Goal: Task Accomplishment & Management: Manage account settings

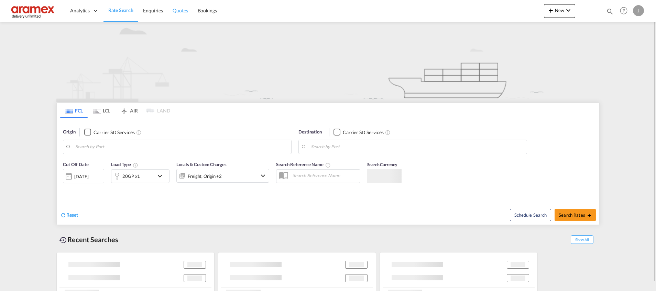
click at [182, 8] on span "Quotes" at bounding box center [179, 11] width 15 height 6
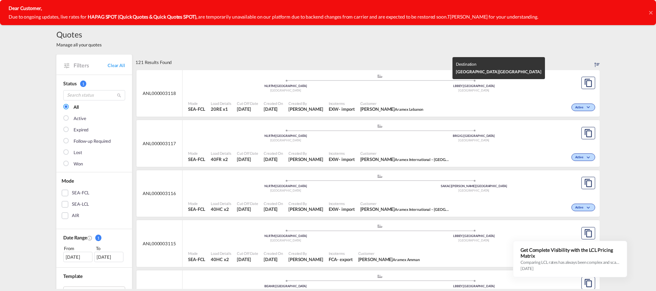
click at [419, 91] on div "[GEOGRAPHIC_DATA]" at bounding box center [474, 90] width 188 height 4
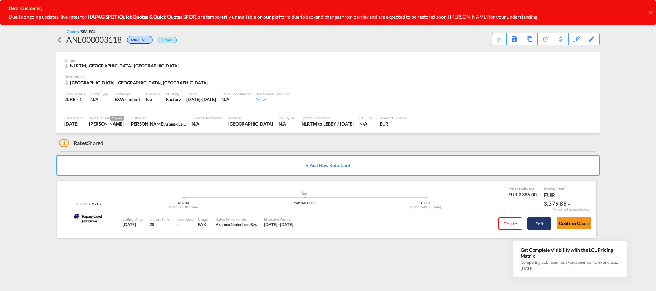
click at [535, 222] on button "Edit" at bounding box center [539, 223] width 24 height 12
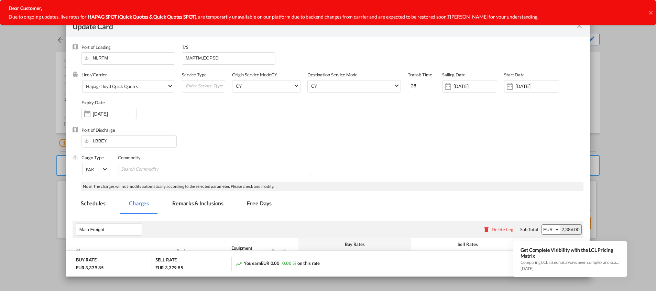
select select "per shipment"
select select "per equipment"
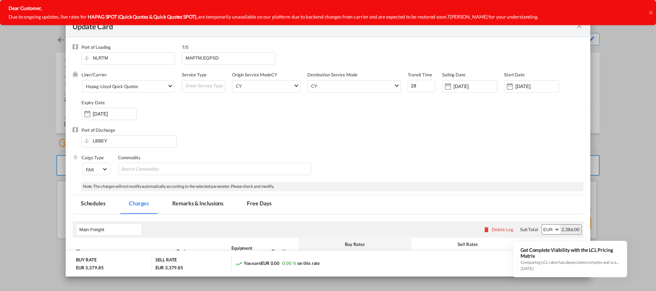
select select "per equipment"
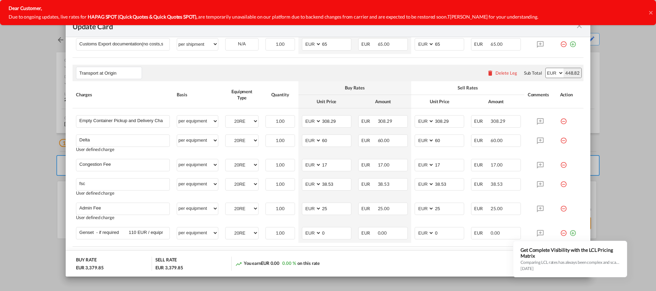
scroll to position [505, 0]
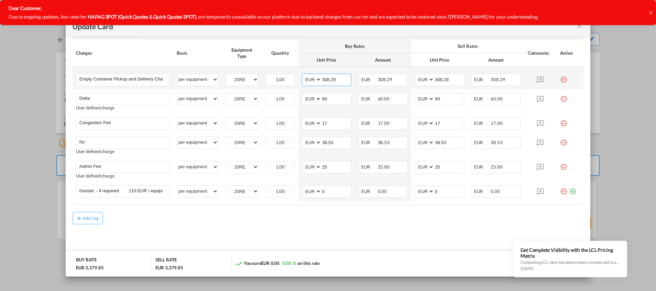
click at [327, 77] on input "308.29" at bounding box center [336, 79] width 30 height 10
type input "395"
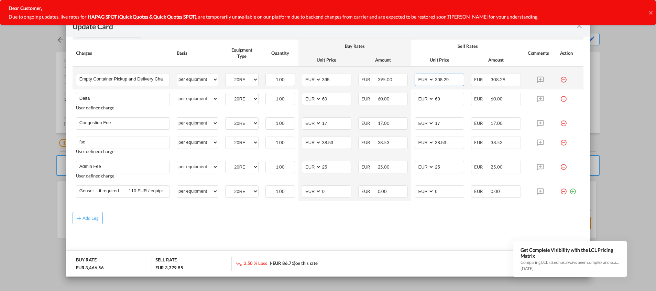
click at [441, 79] on input "308.29" at bounding box center [449, 79] width 30 height 10
type input "395"
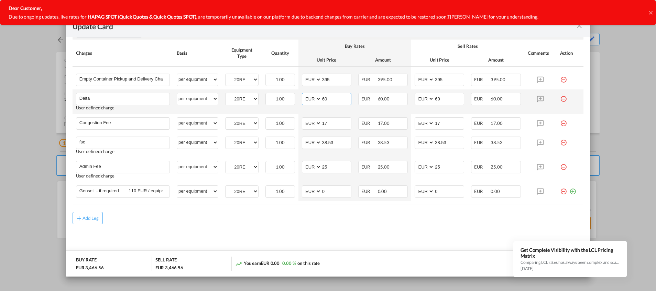
click at [335, 101] on input "60" at bounding box center [336, 98] width 30 height 10
click at [332, 97] on input "60" at bounding box center [336, 98] width 30 height 10
type input "50"
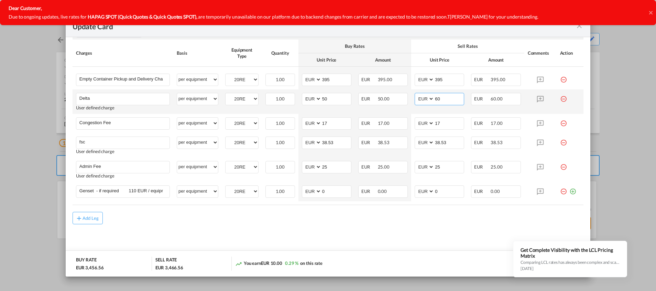
click at [438, 93] on input "60" at bounding box center [449, 98] width 30 height 10
type input "50"
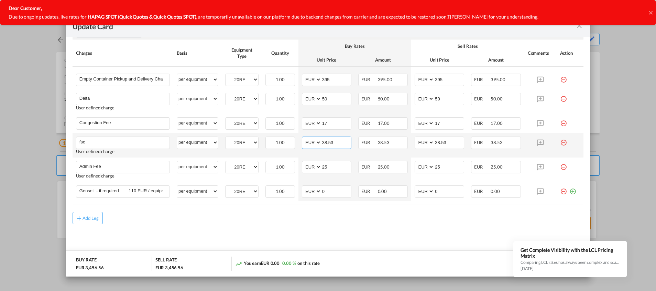
click at [329, 143] on input "38.53" at bounding box center [336, 142] width 30 height 10
paste input "€ 115.50"
click at [326, 143] on input "€ 115.50" at bounding box center [336, 142] width 30 height 10
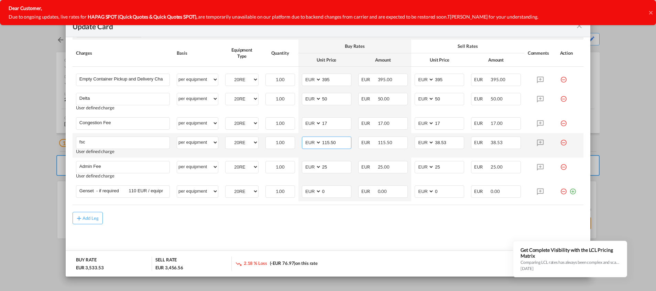
click at [326, 143] on input "115.50" at bounding box center [336, 142] width 30 height 10
type input "115.50"
click at [441, 141] on input "38.53" at bounding box center [449, 142] width 30 height 10
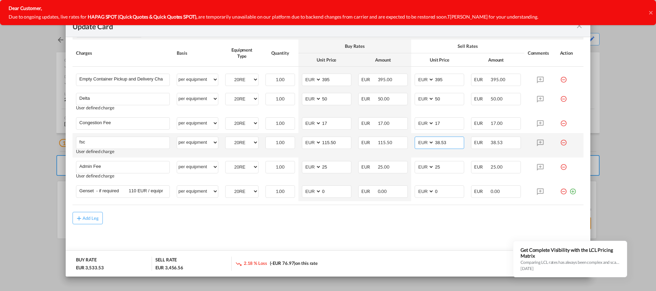
click at [441, 141] on input "38.53" at bounding box center [449, 142] width 30 height 10
paste input "115.50"
type input "115.50"
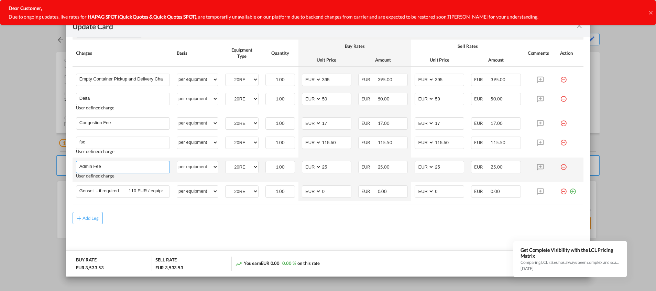
click at [96, 168] on input "Admin Fee" at bounding box center [124, 166] width 90 height 10
paste input "stop"
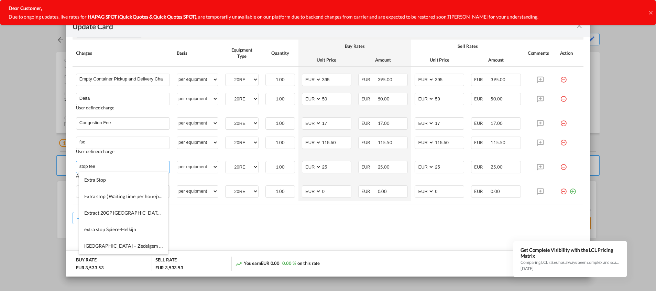
type input "stop fee"
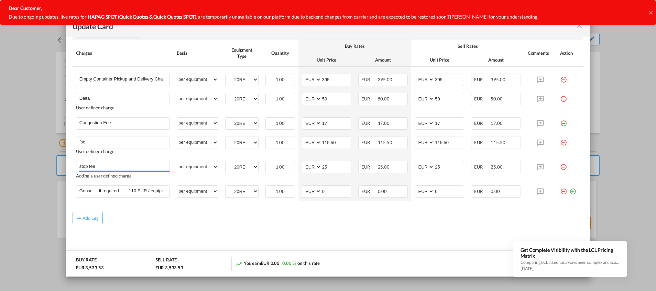
drag, startPoint x: 337, startPoint y: 165, endPoint x: 303, endPoint y: 166, distance: 34.7
click at [303, 166] on md-input-container "AED AFN ALL AMD ANG AOA ARS AUD AWG AZN BAM BBD BDT BGN BHD BIF BMD BND [PERSON…" at bounding box center [326, 167] width 49 height 12
type input "60"
drag, startPoint x: 441, startPoint y: 165, endPoint x: 410, endPoint y: 170, distance: 32.0
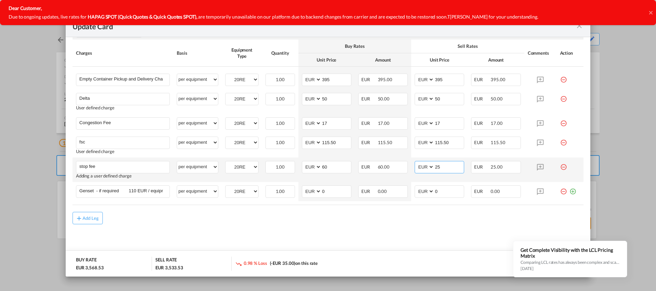
click at [414, 170] on md-input-container "AED AFN ALL AMD ANG AOA ARS AUD AWG AZN BAM BBD BDT BGN BHD BIF BMD BND [PERSON…" at bounding box center [438, 167] width 49 height 12
type input "60"
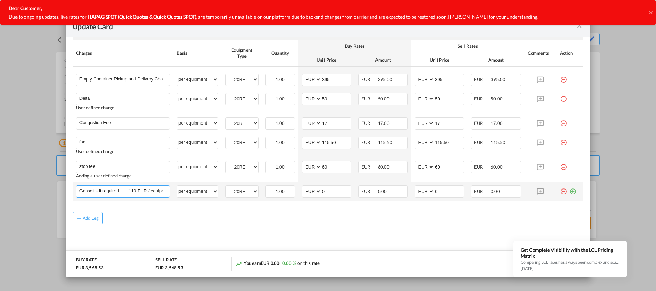
click at [140, 192] on input "Genset - if required 110 EUR / equipment" at bounding box center [124, 191] width 90 height 10
type input "admin fee"
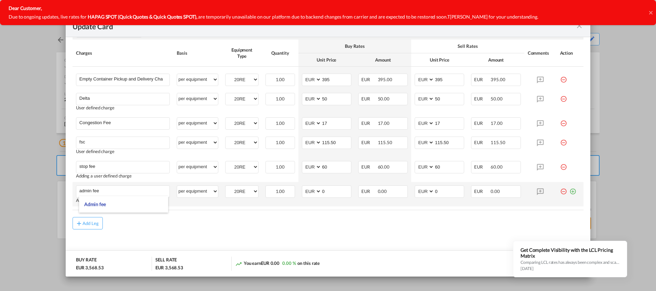
drag, startPoint x: 467, startPoint y: 226, endPoint x: 556, endPoint y: 199, distance: 92.5
click at [470, 225] on div "Add Leg" at bounding box center [327, 223] width 511 height 12
click at [569, 192] on md-icon "icon-plus-circle-outline green-400-fg" at bounding box center [572, 188] width 7 height 7
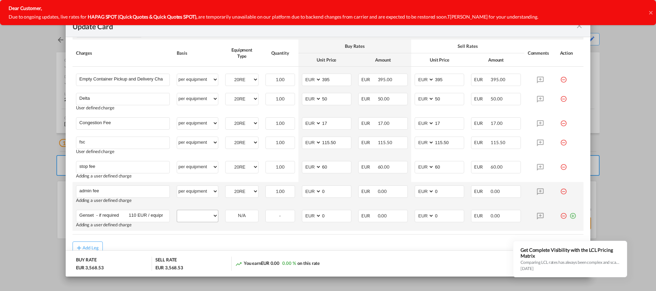
scroll to position [0, 7]
type input "Genset - if required 110 EUR / equipment"
click at [199, 217] on select "per equipment per container per B/L per shipping bill per shipment % on pickup …" at bounding box center [197, 215] width 41 height 11
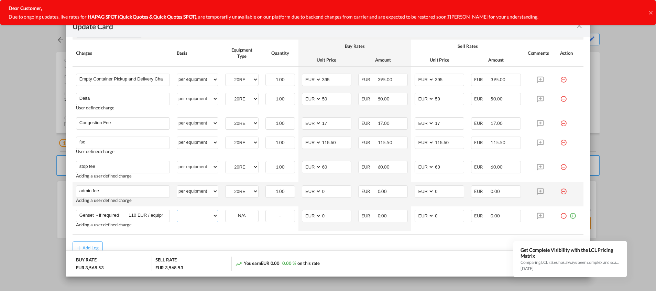
select select "per equipment"
click at [177, 210] on select "per equipment per container per B/L per shipping bill per shipment % on pickup …" at bounding box center [197, 215] width 41 height 11
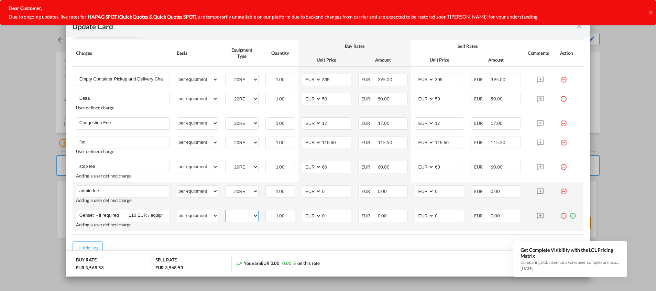
click at [239, 217] on select "20RE" at bounding box center [241, 215] width 33 height 9
select select "20RE"
click at [225, 211] on select "20RE" at bounding box center [241, 215] width 33 height 9
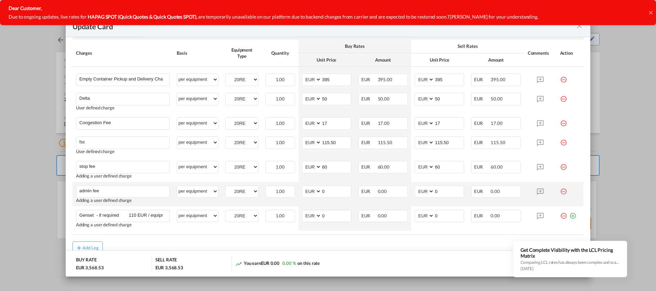
click at [341, 243] on div "Add Leg" at bounding box center [327, 247] width 511 height 12
drag, startPoint x: 324, startPoint y: 192, endPoint x: 301, endPoint y: 190, distance: 22.7
click at [302, 190] on md-input-container "AED AFN ALL AMD ANG AOA ARS AUD AWG AZN BAM BBD BDT BGN BHD BIF BMD BND BOB BRL…" at bounding box center [326, 191] width 49 height 12
click at [328, 188] on input "14.50" at bounding box center [336, 191] width 30 height 10
click at [327, 188] on input "14.50" at bounding box center [336, 191] width 30 height 10
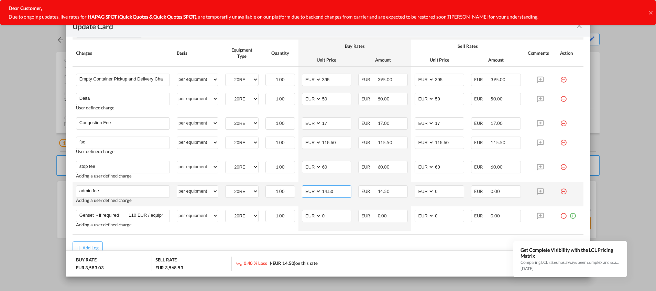
click at [327, 188] on input "14.50" at bounding box center [336, 191] width 30 height 10
type input "14.50"
drag, startPoint x: 444, startPoint y: 190, endPoint x: 419, endPoint y: 191, distance: 24.8
click at [419, 191] on md-input-container "AED AFN ALL AMD ANG AOA ARS AUD AWG AZN BAM BBD BDT BGN BHD BIF BMD BND BOB BRL…" at bounding box center [438, 191] width 49 height 12
paste input "Genset - if required 110 EUR / equipment"
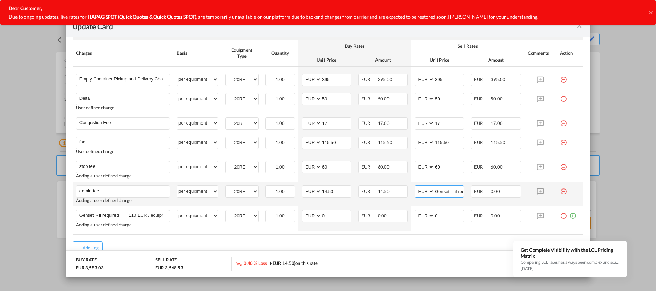
scroll to position [0, 64]
click at [438, 191] on input "Genset - if required 110 EUR / equipment" at bounding box center [449, 191] width 30 height 10
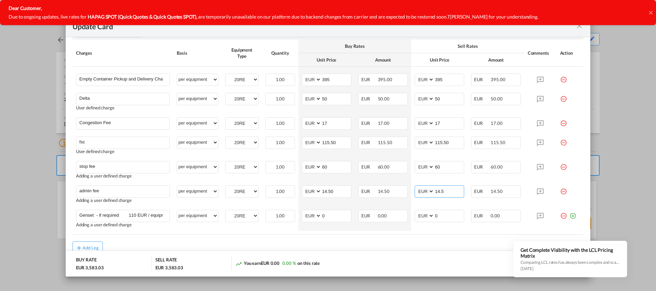
type input "14.5"
click at [433, 246] on div "Add Leg" at bounding box center [327, 247] width 511 height 12
click at [440, 245] on div "Add Leg" at bounding box center [327, 247] width 511 height 12
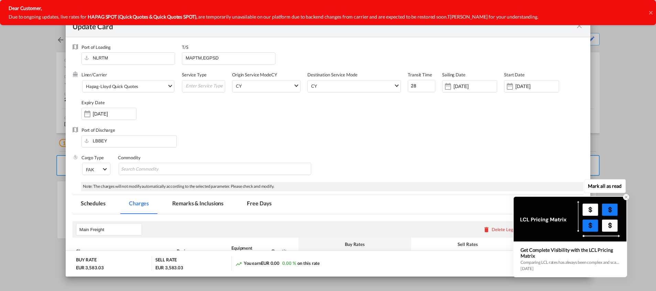
click at [563, 264] on div "Comparing LCL rates has always been complex and scattered across multiple sourc…" at bounding box center [569, 262] width 99 height 6
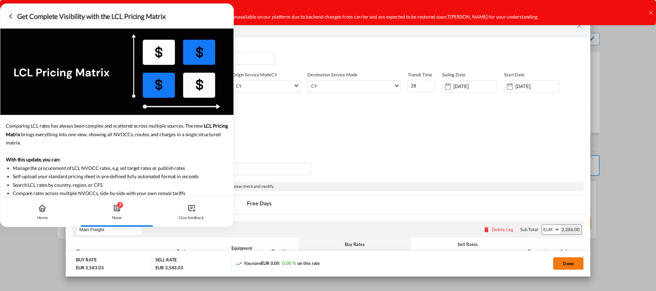
click at [563, 264] on button "Done" at bounding box center [568, 263] width 30 height 12
type input "115.5"
type input "14.5"
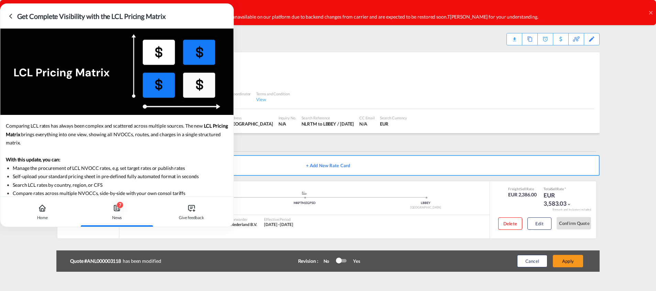
click at [187, 16] on div "Get Complete Visibility with the LCL Pricing Matrix" at bounding box center [121, 16] width 208 height 10
click at [13, 18] on icon at bounding box center [11, 16] width 8 height 8
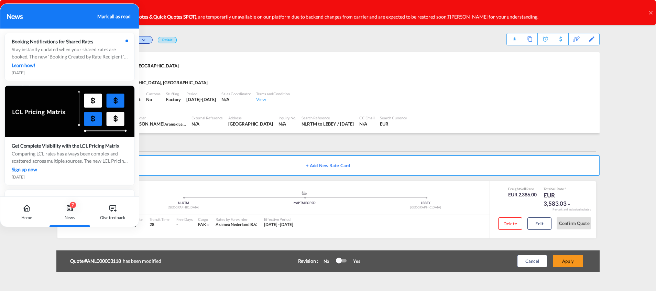
click at [105, 16] on div "Mark all as read" at bounding box center [113, 16] width 33 height 7
click at [123, 16] on div "Mark all as read" at bounding box center [113, 16] width 33 height 7
click at [25, 209] on icon at bounding box center [27, 208] width 8 height 8
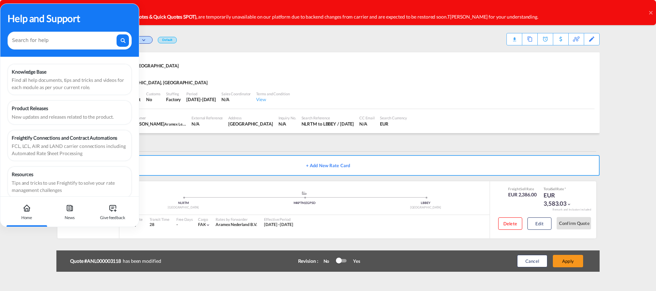
click at [25, 209] on icon at bounding box center [27, 208] width 8 height 8
click at [501, 90] on div "Load Details 20RE x 1 Cargo Type N/A Incoterms EXW - import Customs No Stuffing…" at bounding box center [327, 97] width 533 height 23
drag, startPoint x: 73, startPoint y: 13, endPoint x: 90, endPoint y: 19, distance: 18.0
click at [9, 67] on div "Help and Support Knowledge Base Find all help documents, tips and tricks and vi…" at bounding box center [69, 100] width 138 height 192
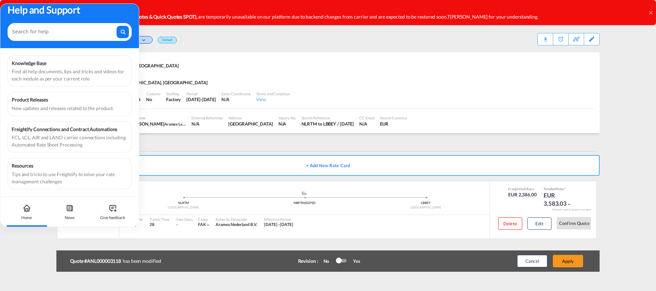
click at [99, 7] on div "Help and Support" at bounding box center [70, 9] width 124 height 14
click at [594, 270] on div "Quote #ANL000003118 has been modified Revision : No Yes After Revision vA ---- …" at bounding box center [327, 260] width 543 height 21
click at [569, 259] on button "Apply" at bounding box center [567, 261] width 30 height 12
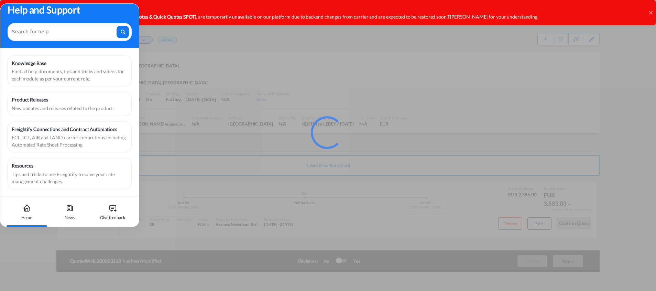
drag, startPoint x: 73, startPoint y: 12, endPoint x: 58, endPoint y: 12, distance: 15.1
click at [58, 12] on div "Help and Support" at bounding box center [70, 9] width 124 height 14
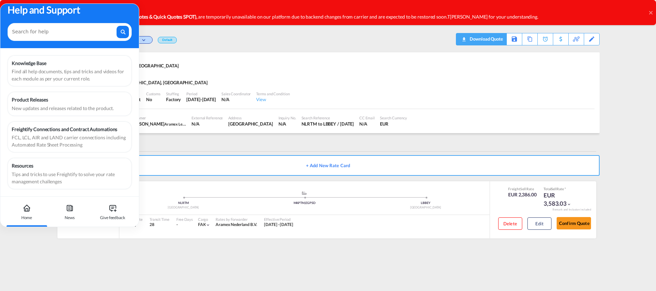
click at [494, 36] on div "Download Quote" at bounding box center [485, 38] width 35 height 11
